Goal: Task Accomplishment & Management: Manage account settings

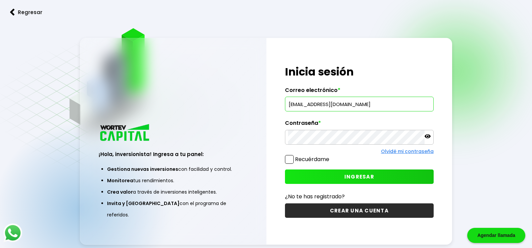
type input "[EMAIL_ADDRESS][DOMAIN_NAME]"
click at [353, 176] on span "INGRESAR" at bounding box center [360, 176] width 30 height 7
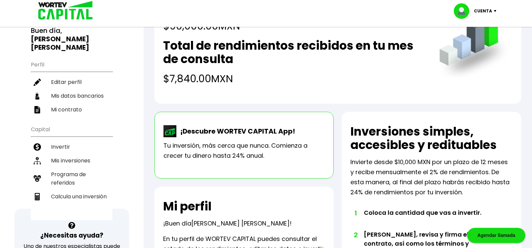
scroll to position [67, 0]
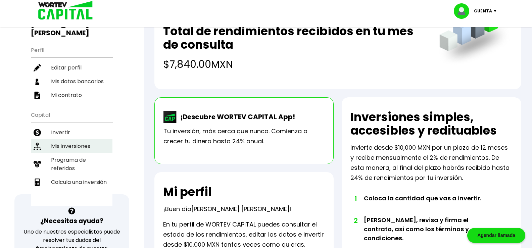
click at [76, 139] on li "Mis inversiones" at bounding box center [72, 146] width 82 height 14
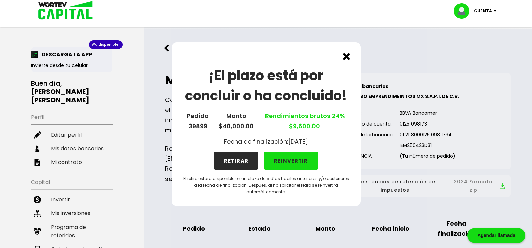
click at [231, 159] on button "RETIRAR" at bounding box center [236, 161] width 45 height 18
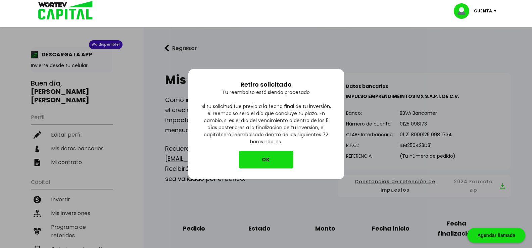
click at [265, 160] on button "OK" at bounding box center [266, 160] width 54 height 18
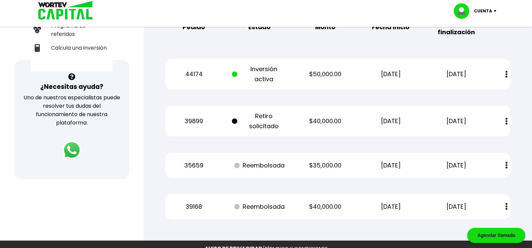
scroll to position [134, 0]
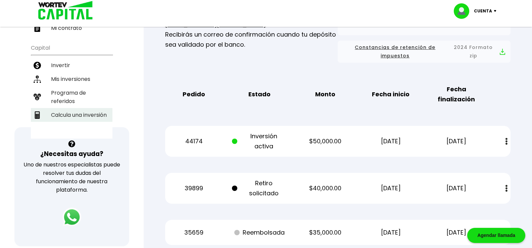
click at [81, 108] on li "Calcula una inversión" at bounding box center [72, 115] width 82 height 14
select select "1"
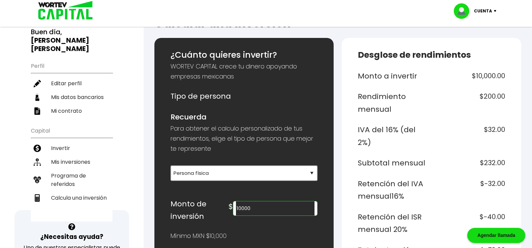
scroll to position [67, 0]
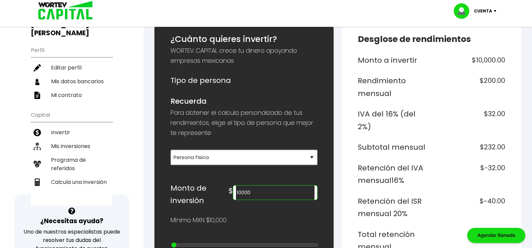
click at [260, 193] on input "10000" at bounding box center [275, 193] width 79 height 14
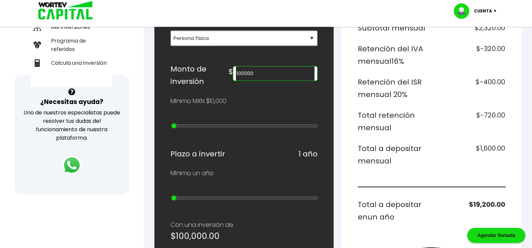
scroll to position [168, 0]
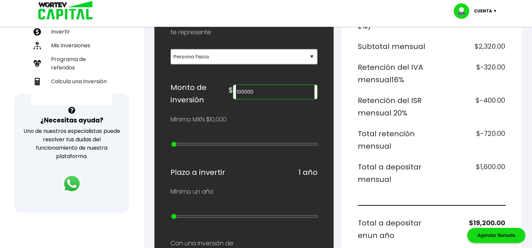
click at [260, 92] on input "100000" at bounding box center [275, 92] width 79 height 14
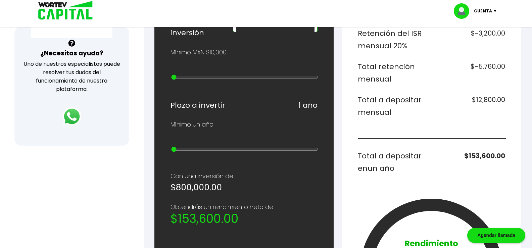
scroll to position [201, 0]
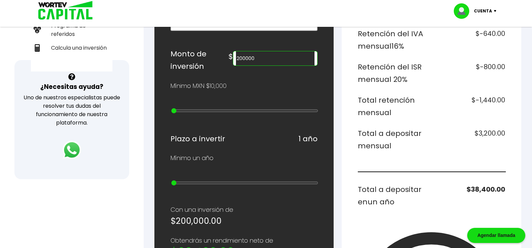
type input "200000"
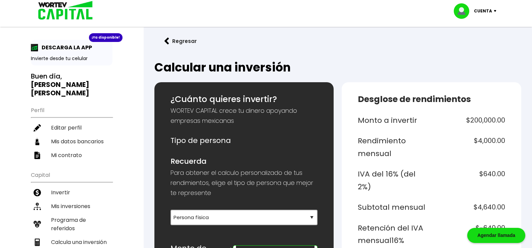
scroll to position [0, 0]
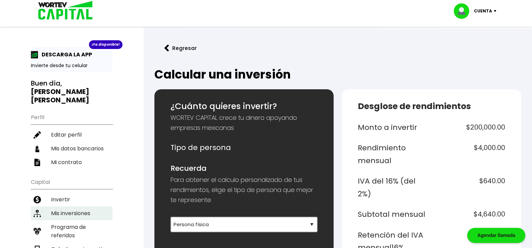
click at [62, 207] on li "Mis inversiones" at bounding box center [72, 214] width 82 height 14
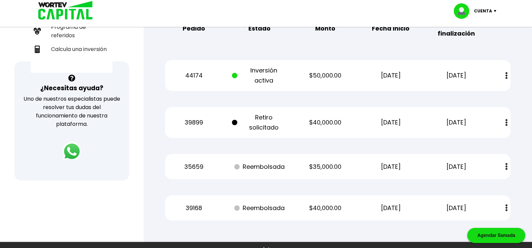
scroll to position [201, 0]
